Goal: Navigation & Orientation: Find specific page/section

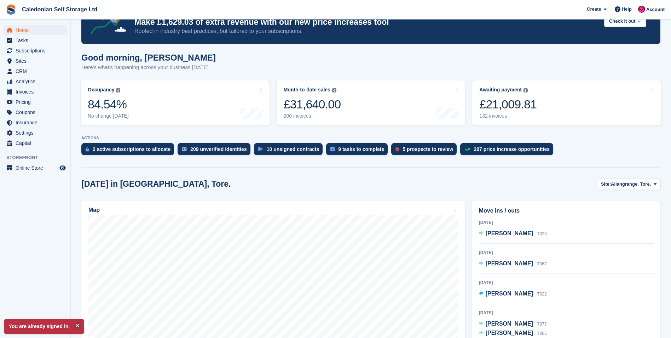
scroll to position [106, 0]
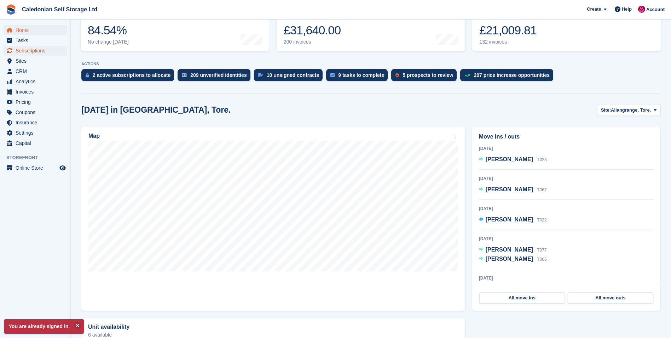
click at [34, 50] on span "Subscriptions" at bounding box center [37, 51] width 42 height 10
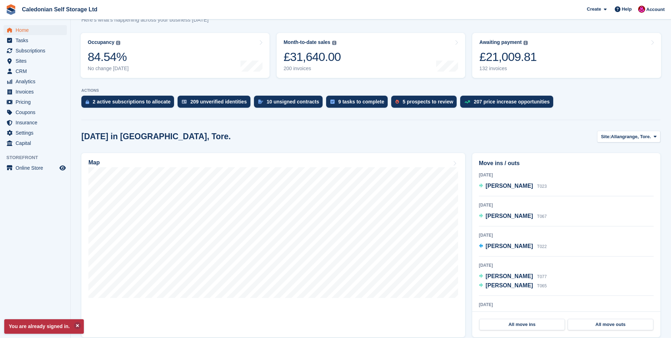
scroll to position [37, 0]
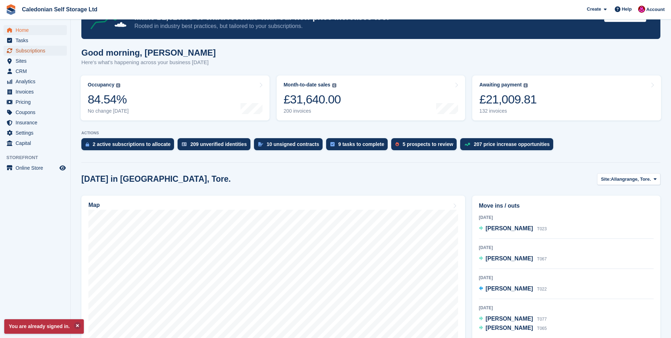
click at [17, 50] on span "Subscriptions" at bounding box center [37, 51] width 42 height 10
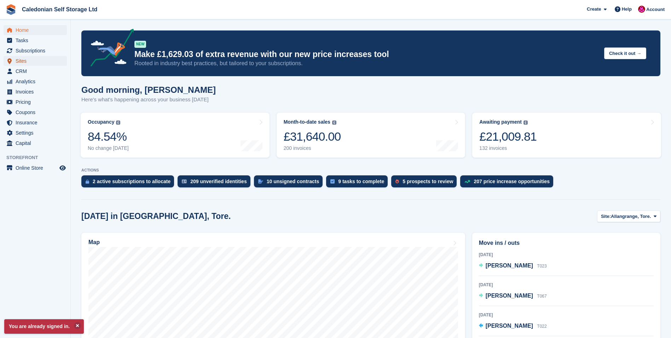
click at [21, 59] on span "Sites" at bounding box center [37, 61] width 42 height 10
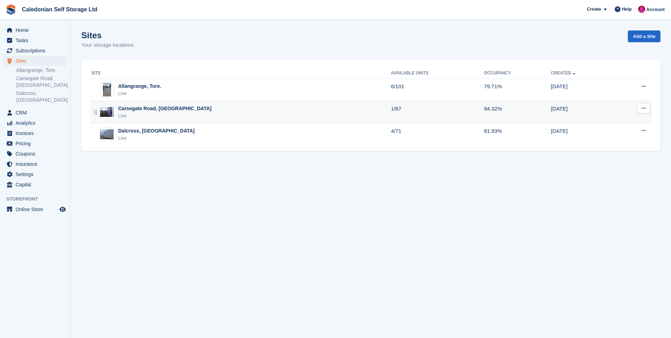
click at [128, 111] on div "Carsegate Road, [GEOGRAPHIC_DATA]" at bounding box center [164, 108] width 93 height 7
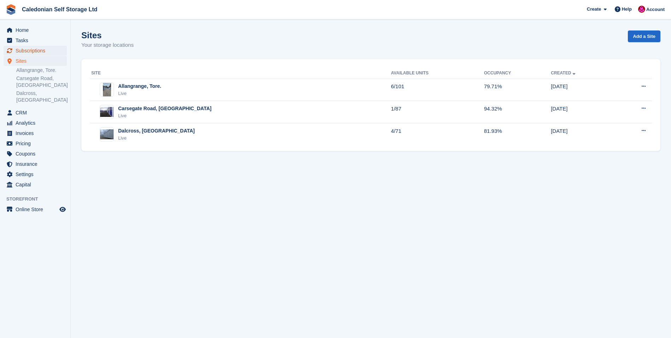
click at [23, 51] on span "Subscriptions" at bounding box center [37, 51] width 42 height 10
